Goal: Find contact information: Find contact information

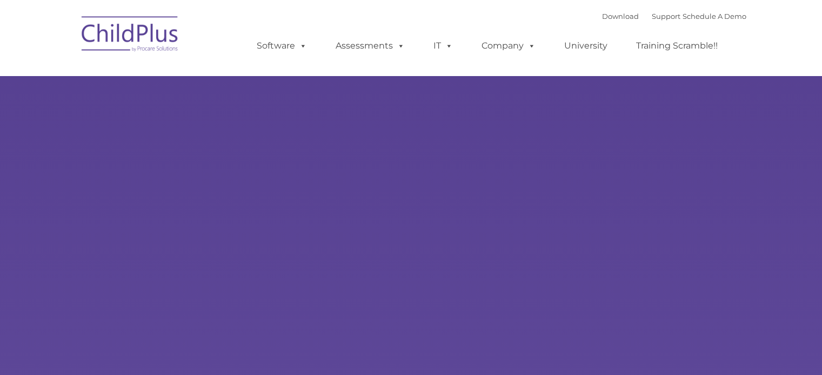
type input ""
select select "MEDIUM"
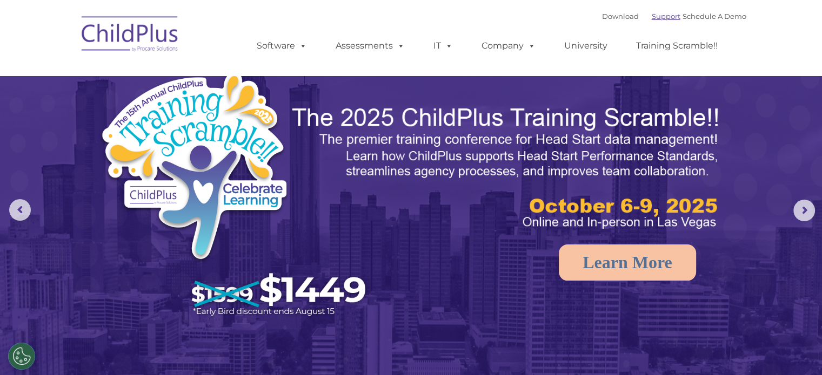
click at [652, 12] on link "Support" at bounding box center [666, 16] width 29 height 9
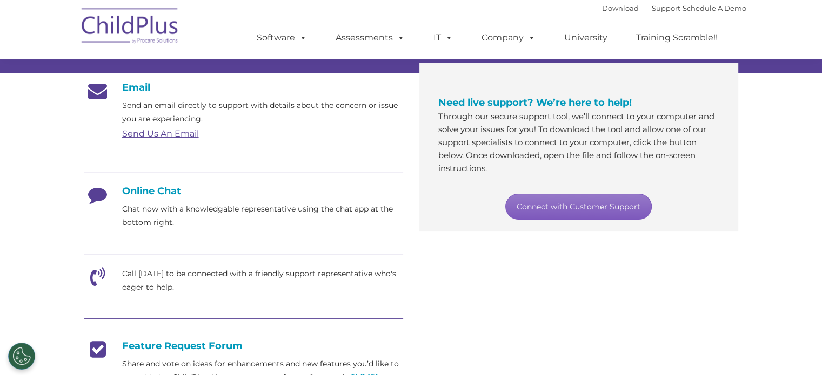
scroll to position [177, 0]
click at [560, 200] on link "Connect with Customer Support" at bounding box center [578, 207] width 146 height 26
click at [594, 209] on link "Connect with Customer Support" at bounding box center [578, 207] width 146 height 26
click at [581, 202] on link "Connect with Customer Support" at bounding box center [578, 207] width 146 height 26
